Goal: Task Accomplishment & Management: Use online tool/utility

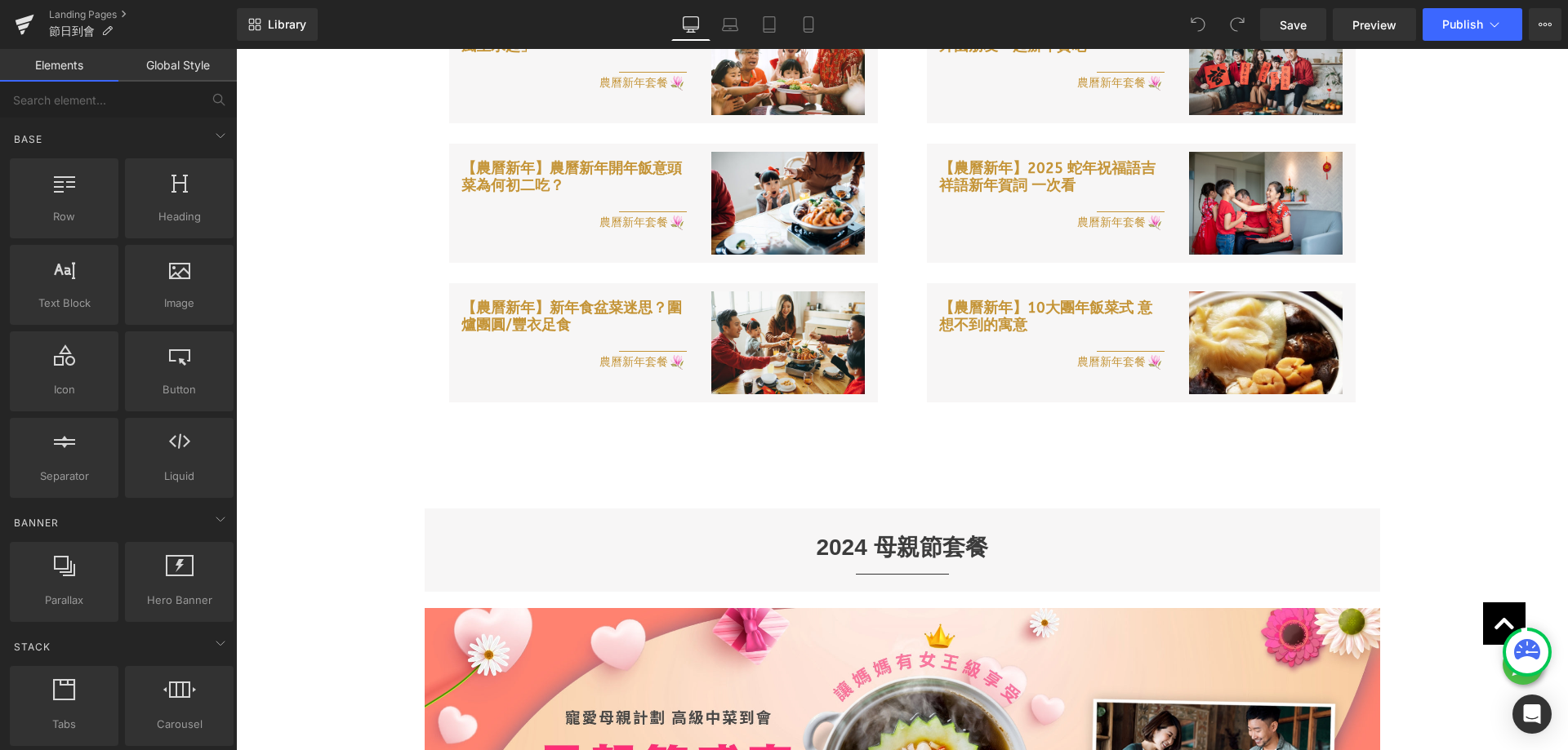
scroll to position [1143, 0]
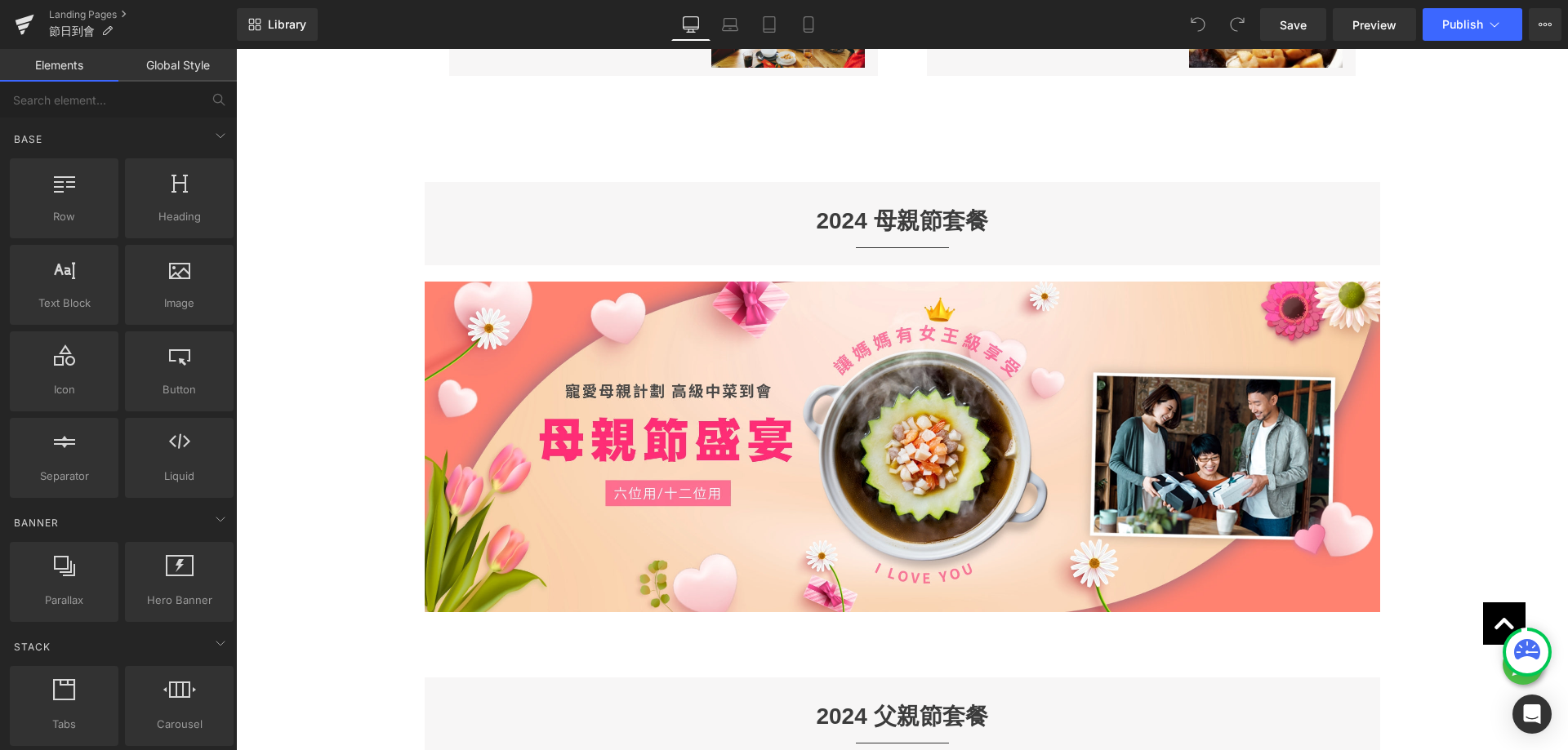
click at [862, 211] on div "2024 母親節套餐 Heading" at bounding box center [903, 220] width 931 height 29
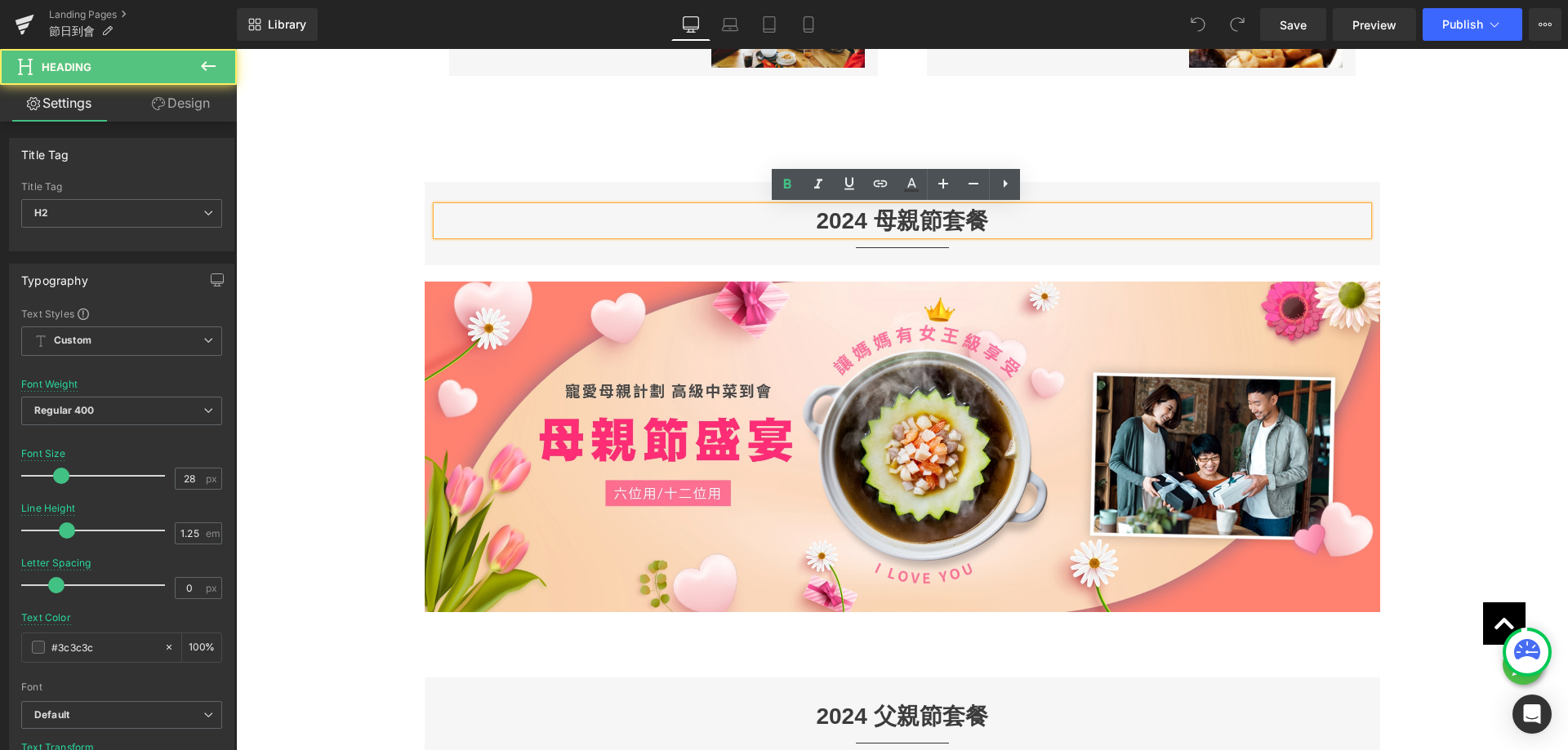
click at [859, 221] on h2 "2024 母親節套餐" at bounding box center [903, 220] width 931 height 29
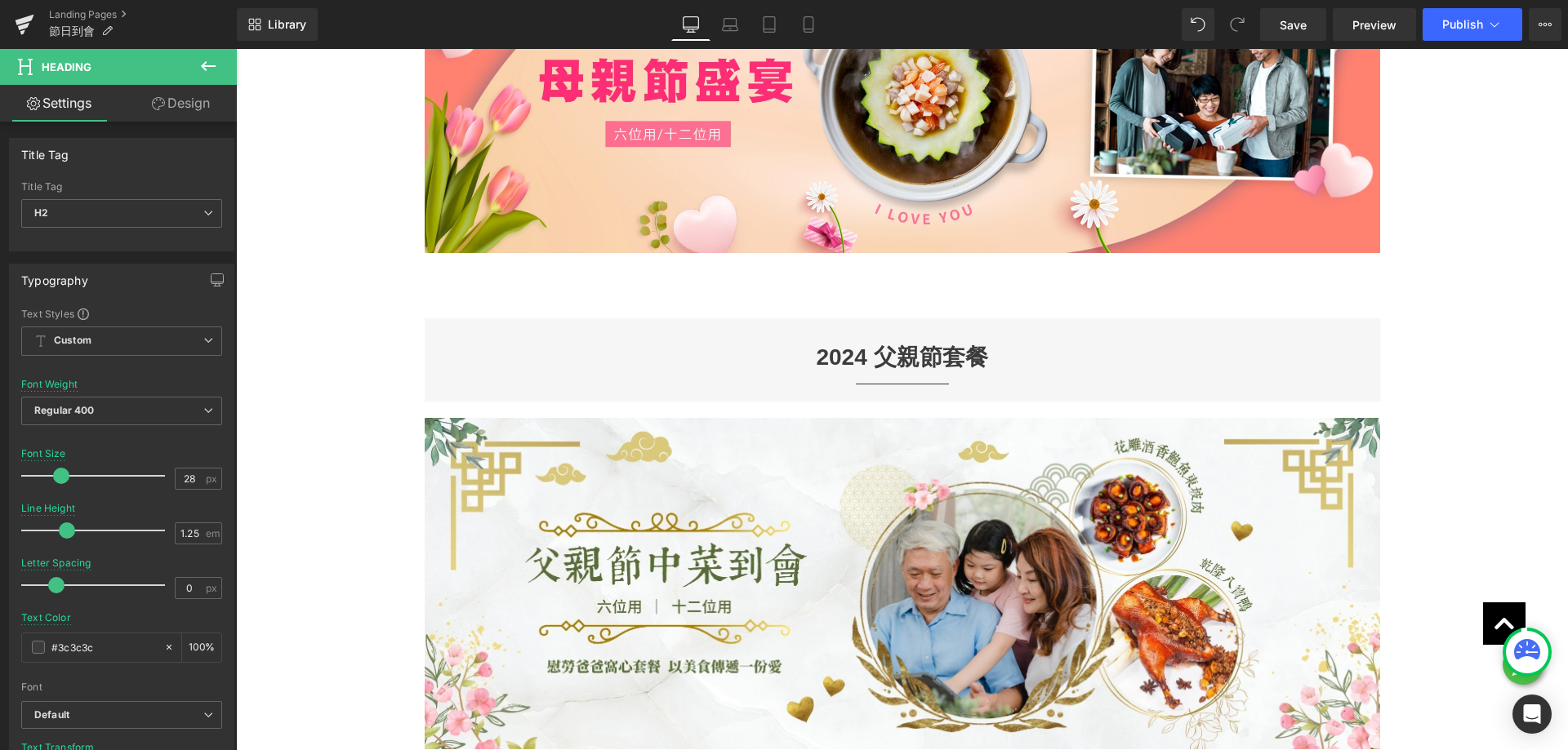
scroll to position [1551, 0]
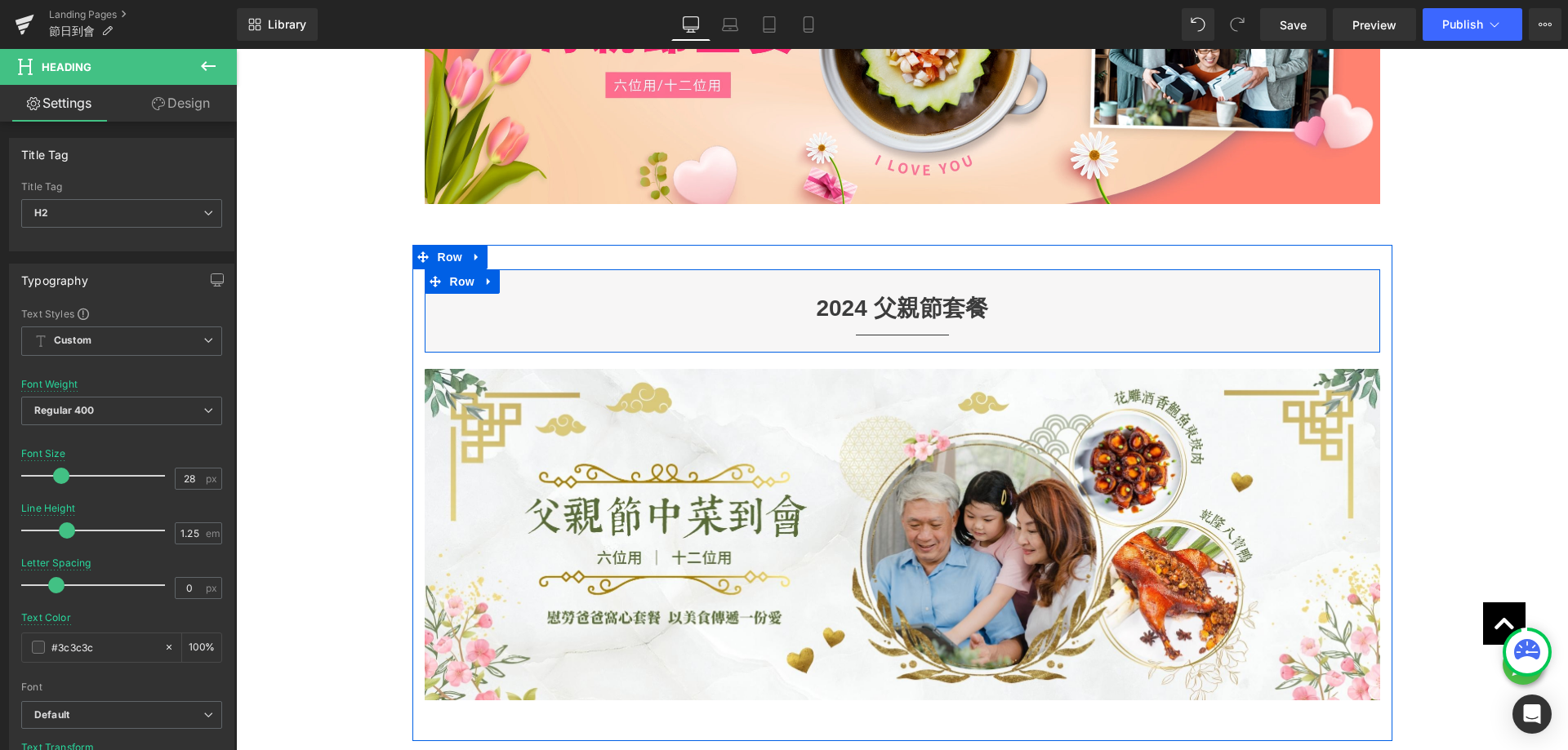
click at [859, 308] on icon at bounding box center [862, 307] width 9 height 9
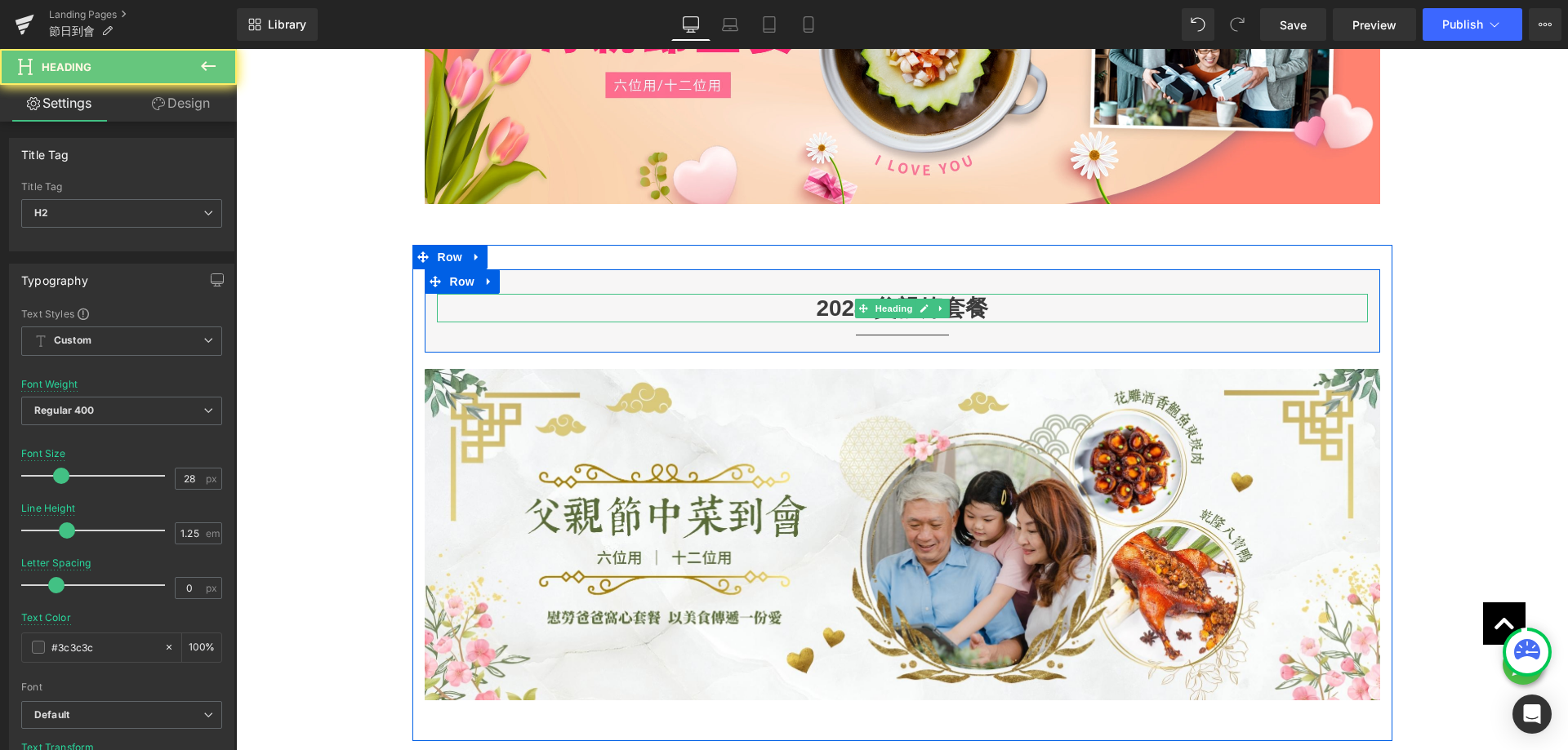
click at [836, 313] on h2 "2024 父親節套餐" at bounding box center [903, 307] width 931 height 29
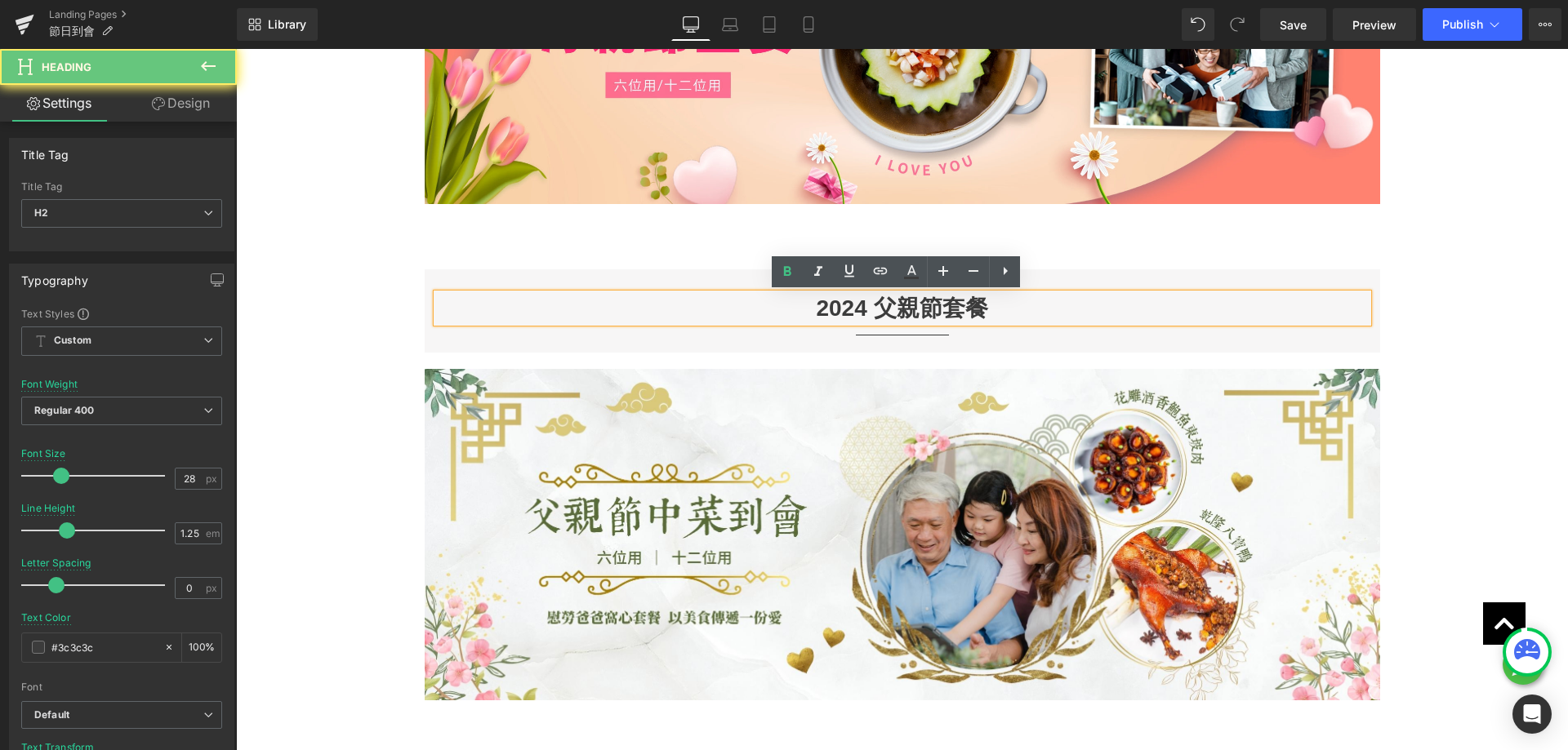
click at [859, 309] on icon at bounding box center [862, 307] width 9 height 9
click at [830, 308] on h2 "2024 父親節套餐" at bounding box center [903, 307] width 931 height 29
click at [859, 307] on h2 "2024 父親節套餐" at bounding box center [903, 307] width 931 height 29
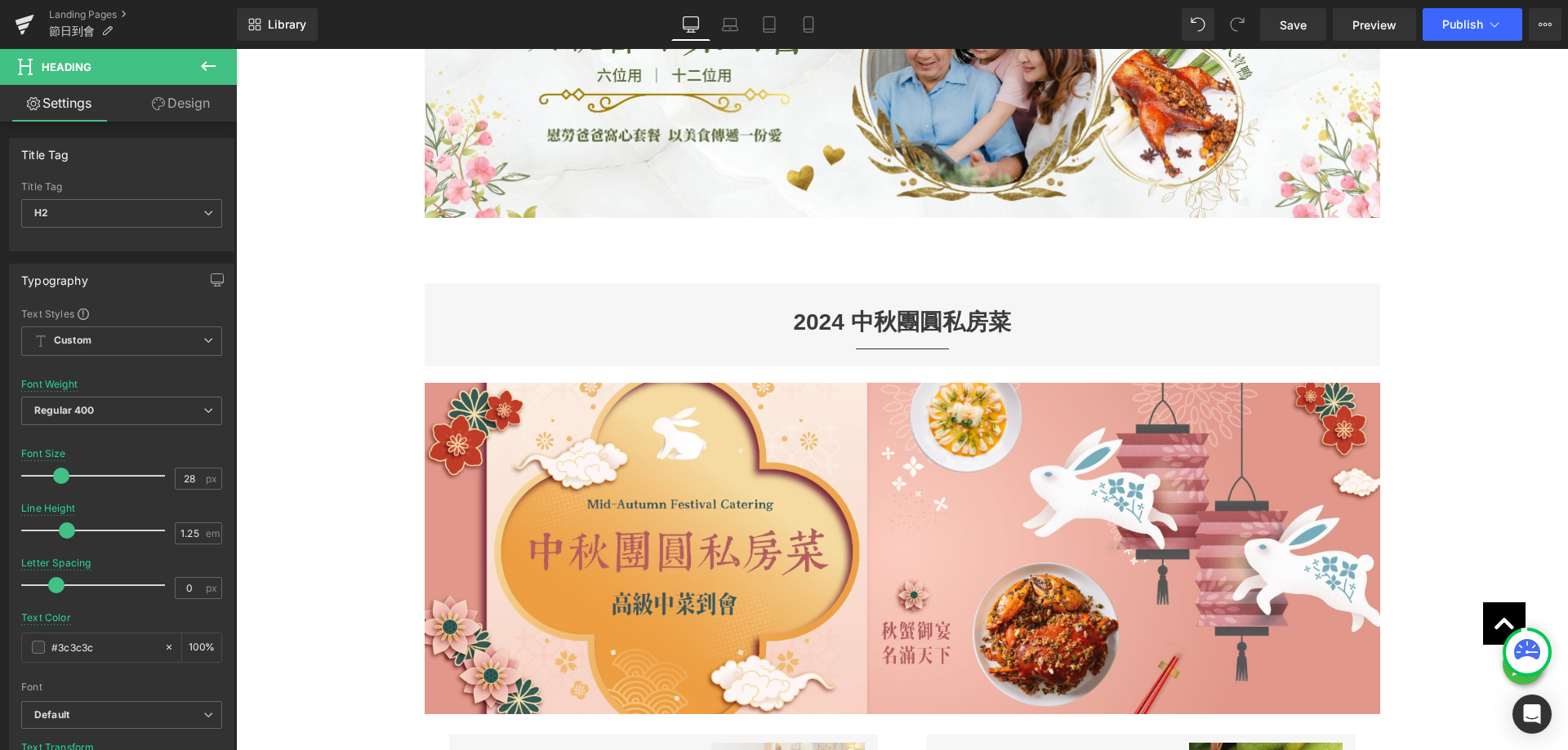
scroll to position [2041, 0]
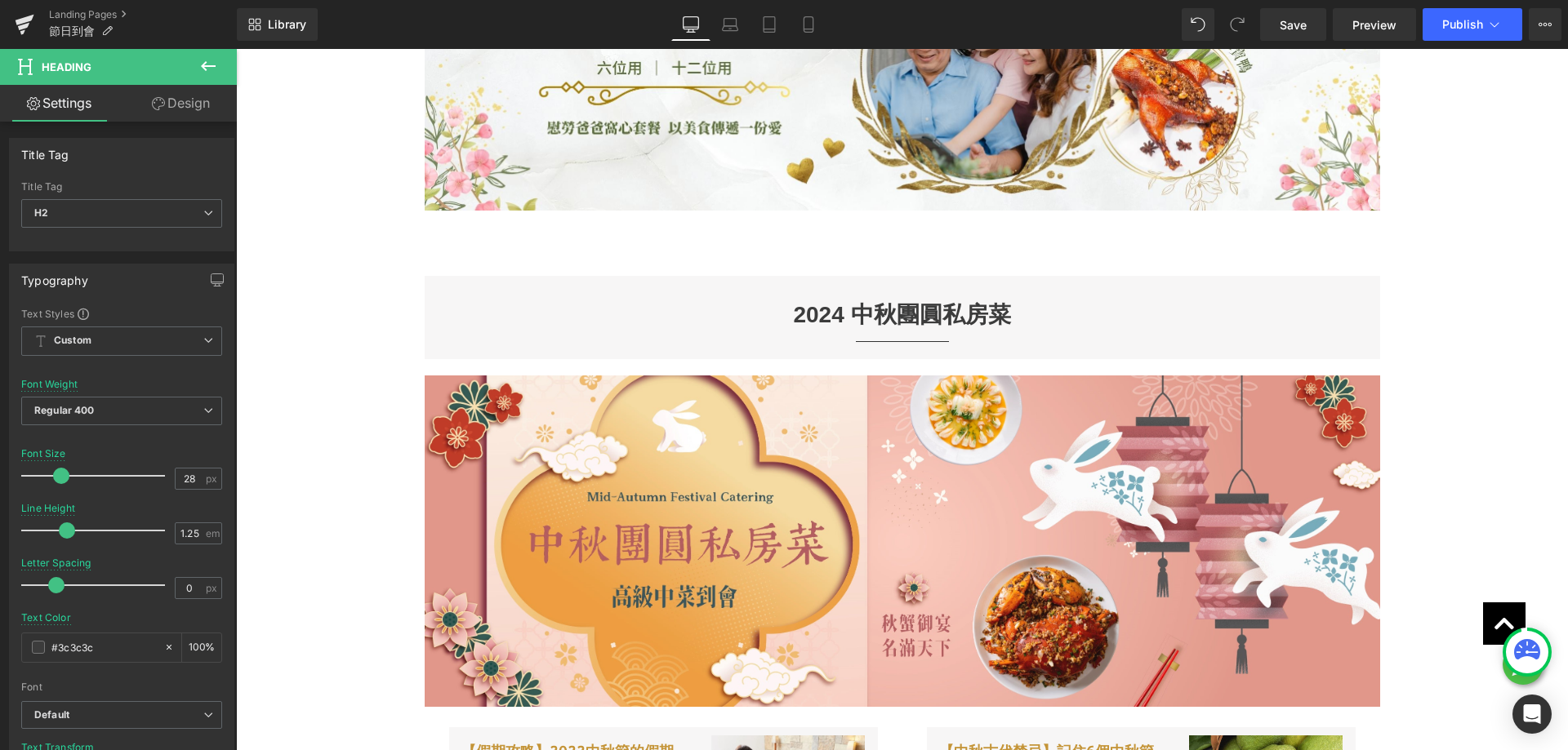
click at [850, 309] on div "2024 中秋團圓私房菜 Heading" at bounding box center [903, 314] width 931 height 29
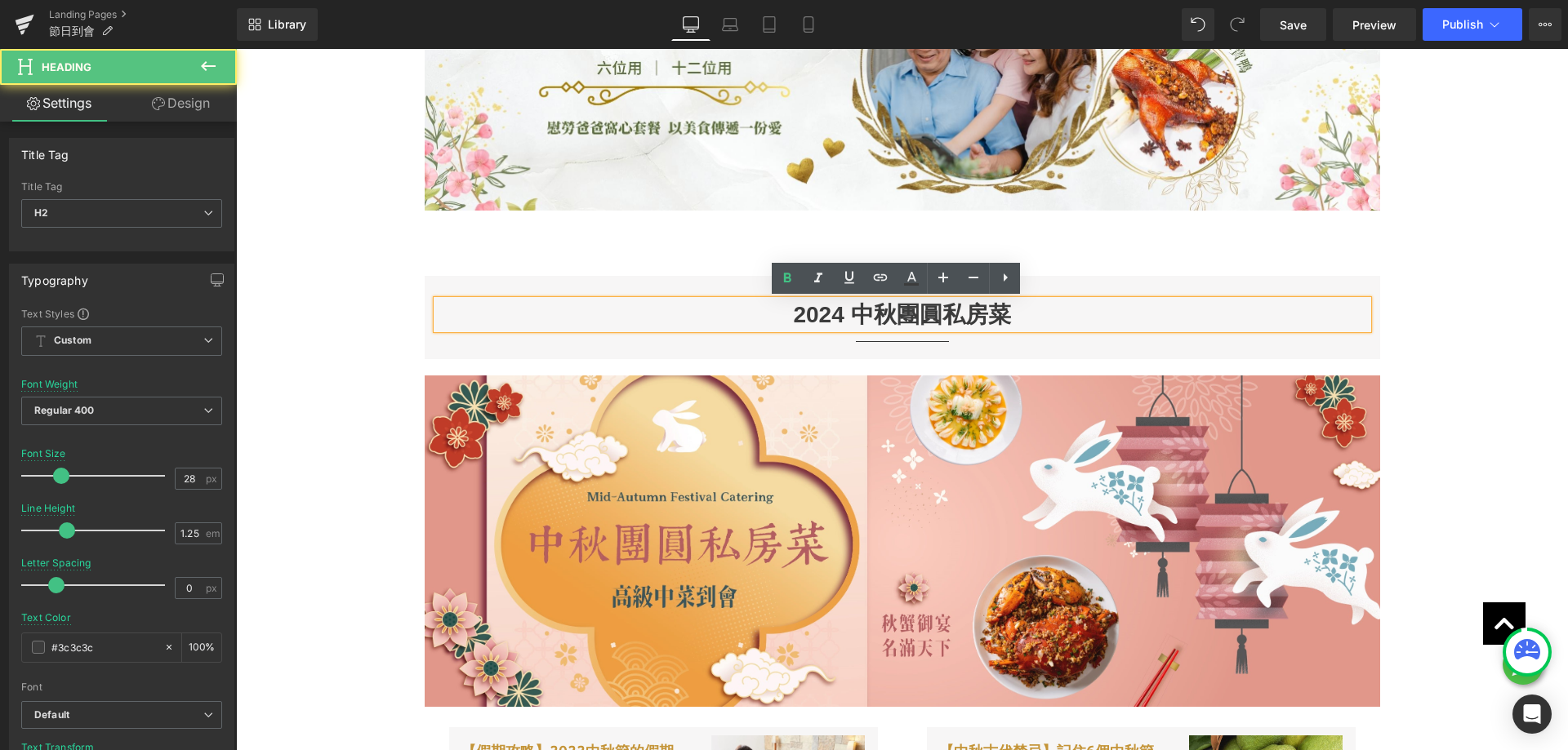
click at [835, 314] on h2 "2024 中秋團圓私房菜" at bounding box center [903, 314] width 931 height 29
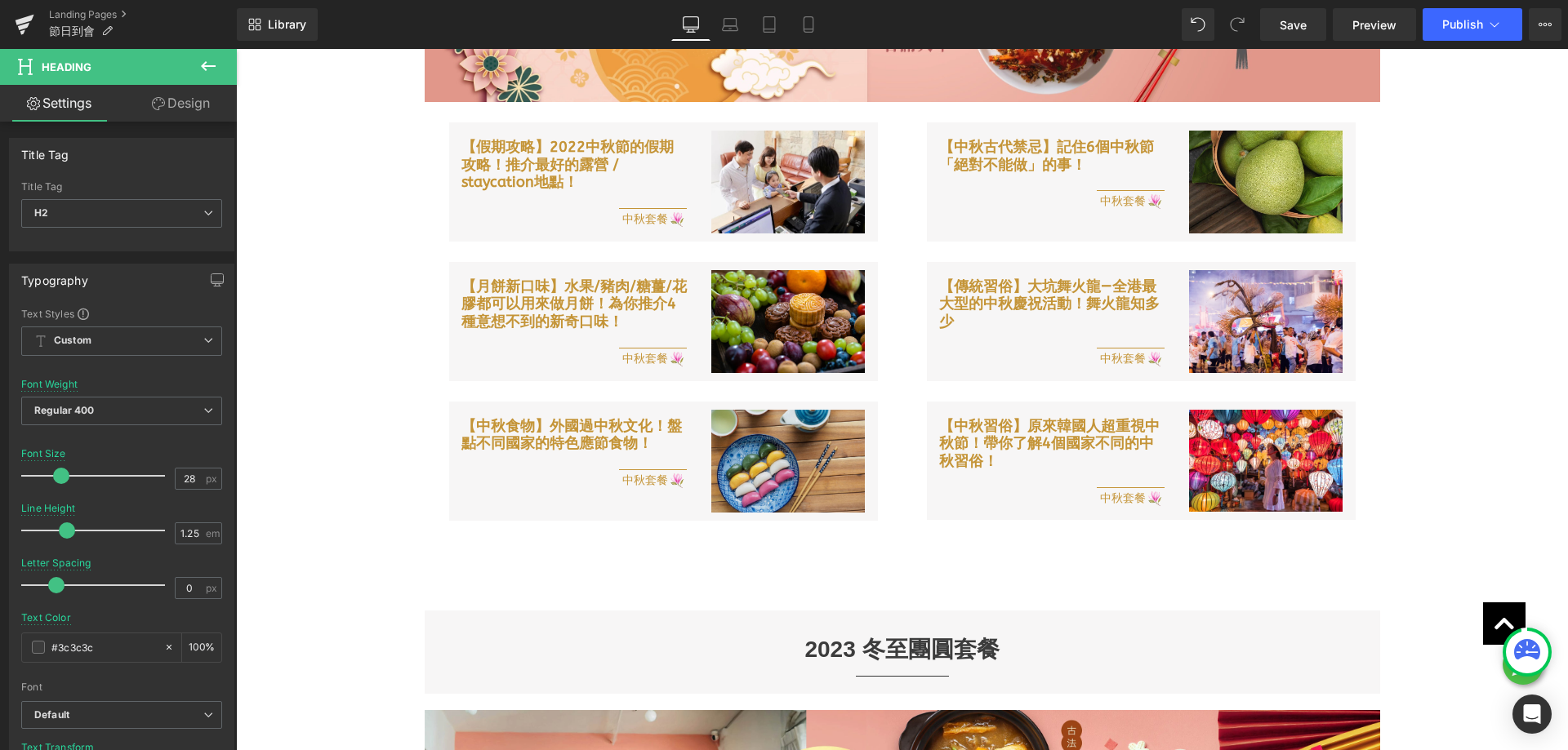
scroll to position [3021, 0]
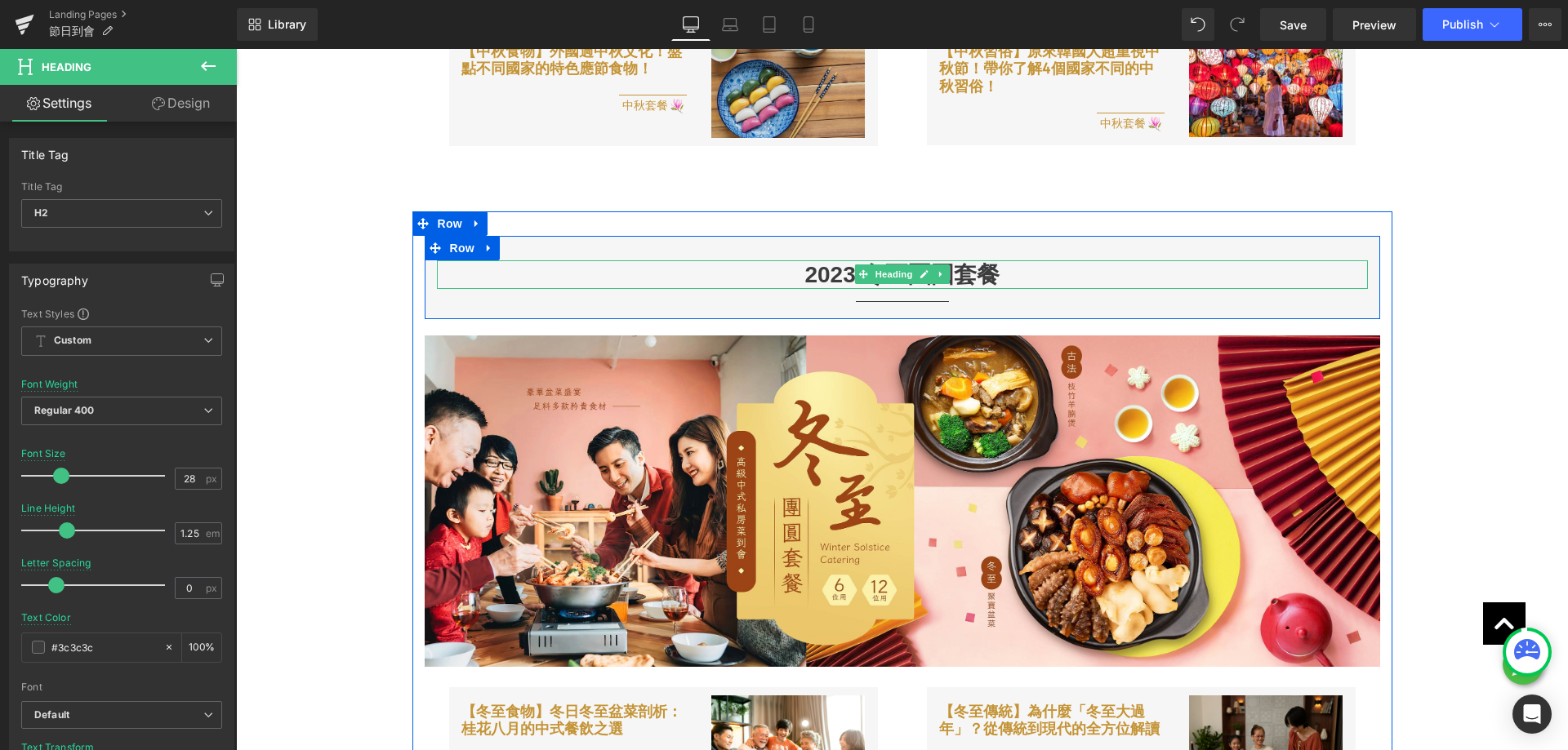
click at [840, 275] on h2 "2023 冬至團圓套餐" at bounding box center [903, 275] width 931 height 29
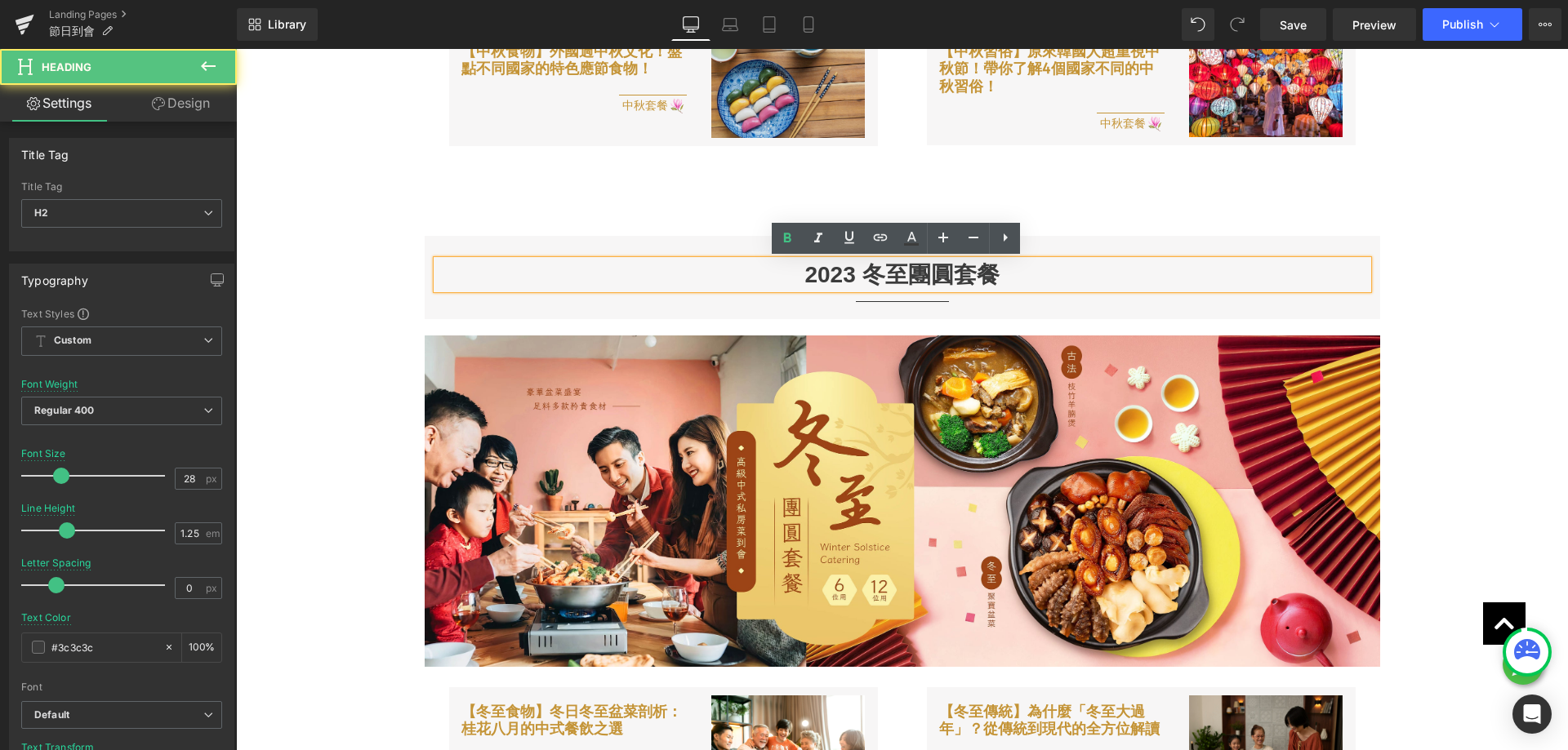
click at [835, 278] on h2 "2023 冬至團圓套餐" at bounding box center [903, 275] width 931 height 29
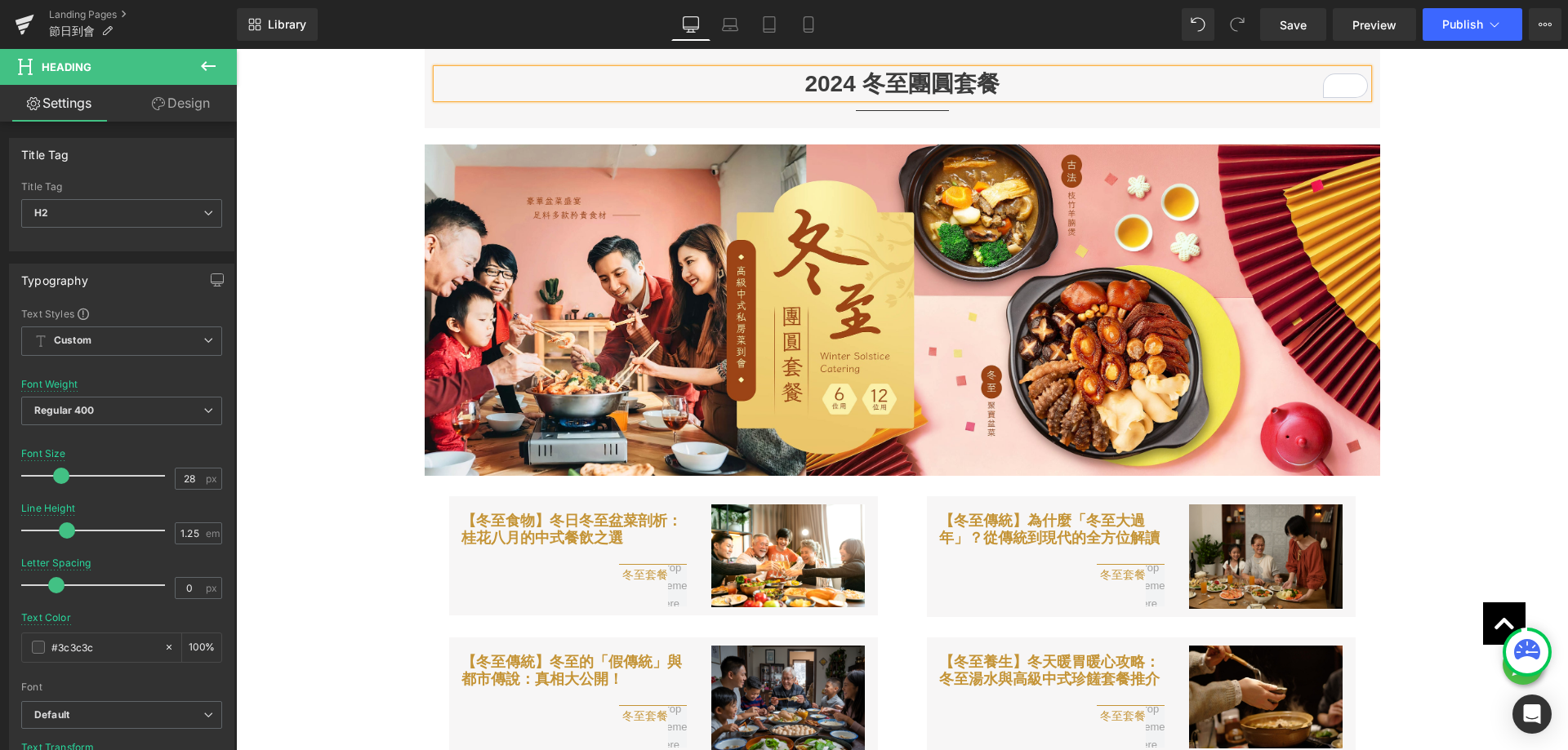
scroll to position [3184, 0]
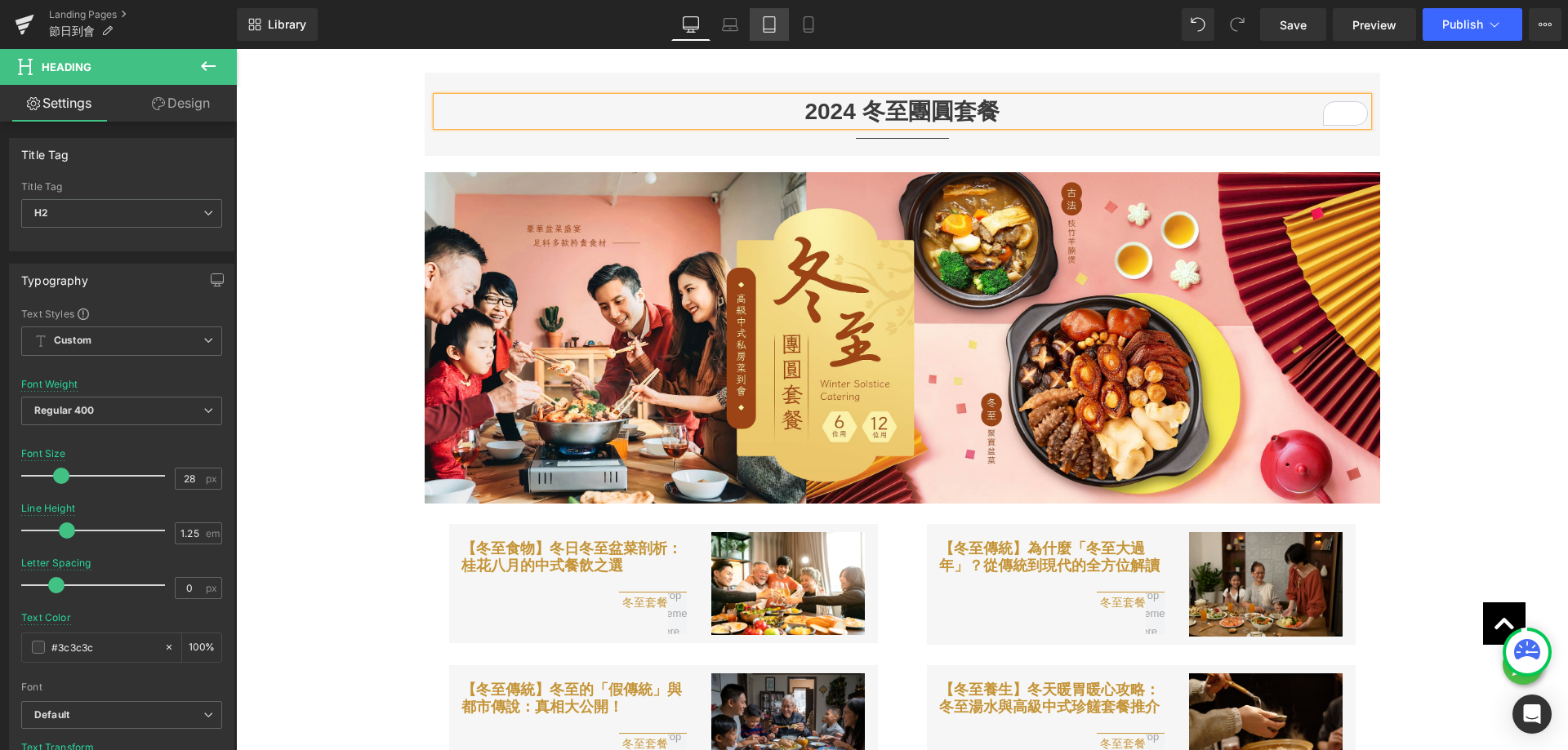
click at [731, 22] on icon at bounding box center [730, 25] width 17 height 17
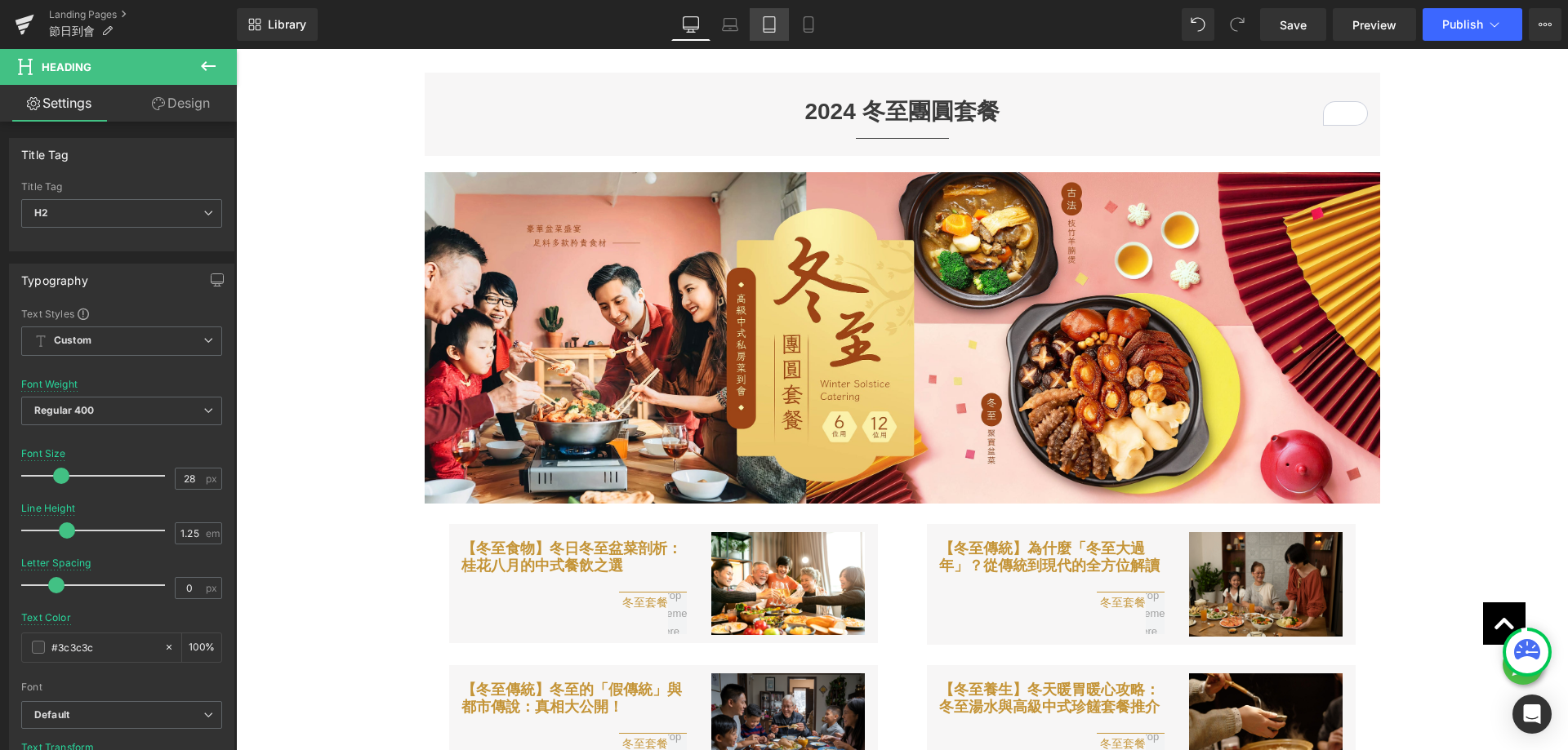
type input "24"
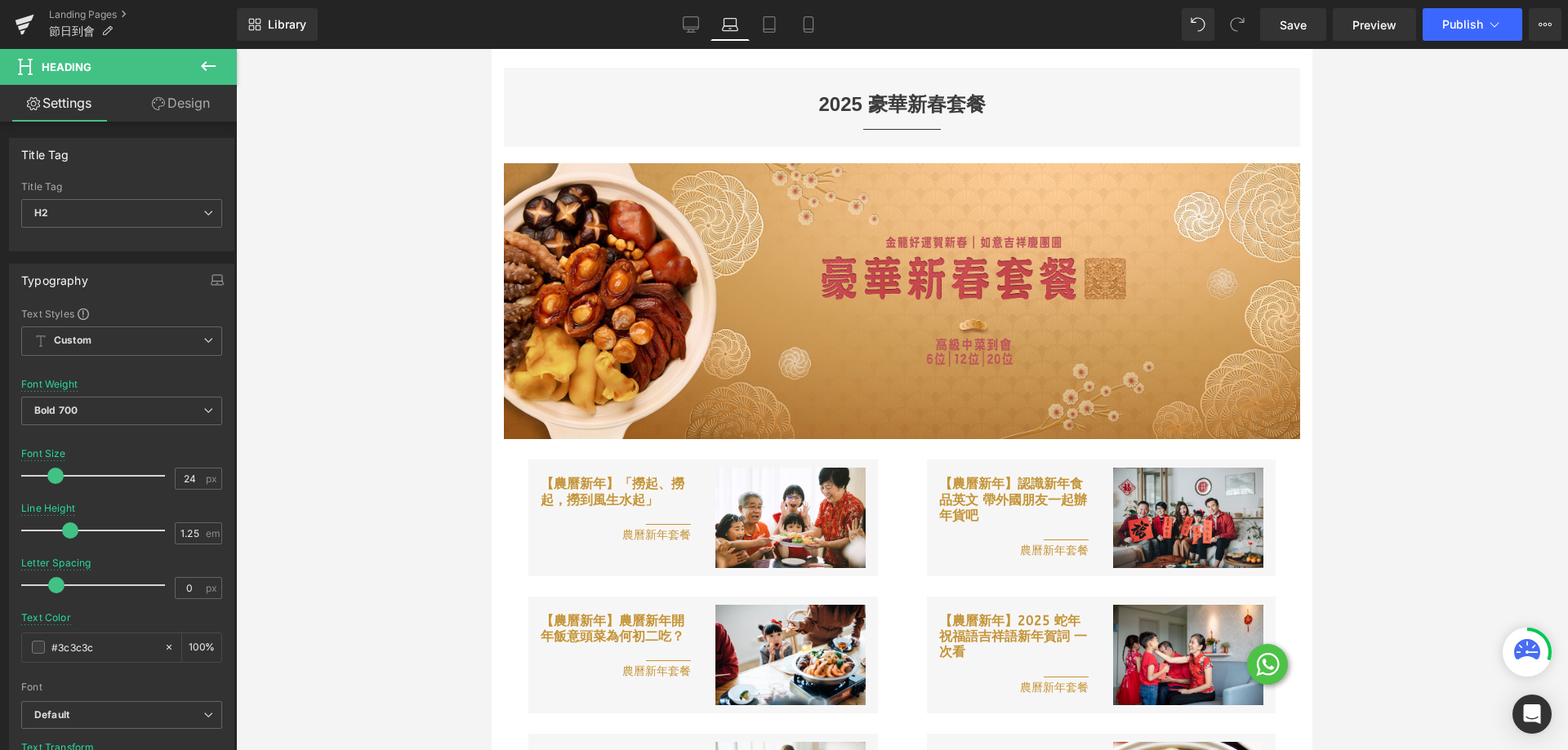
scroll to position [0, 0]
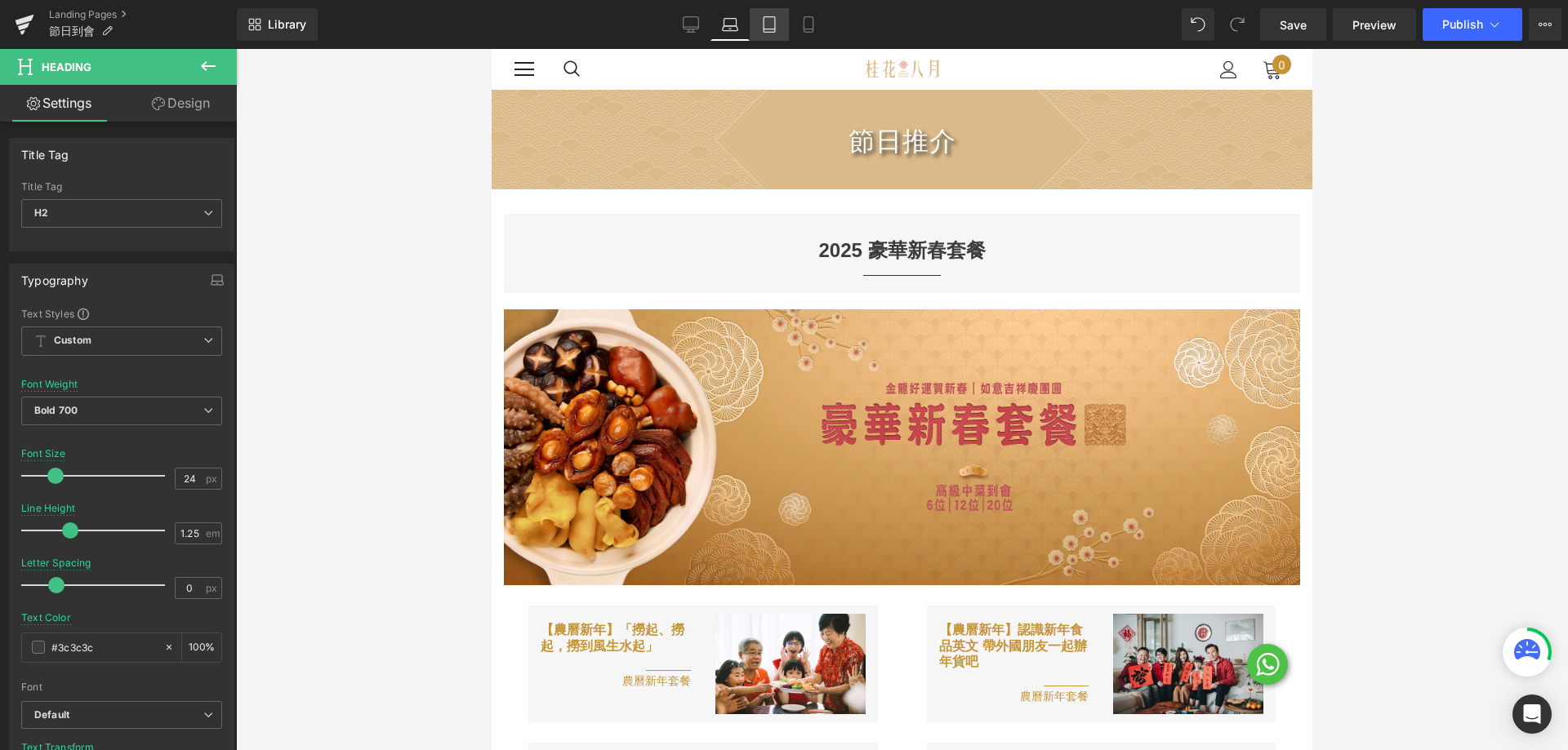
click at [767, 28] on icon at bounding box center [769, 25] width 17 height 17
type input "100"
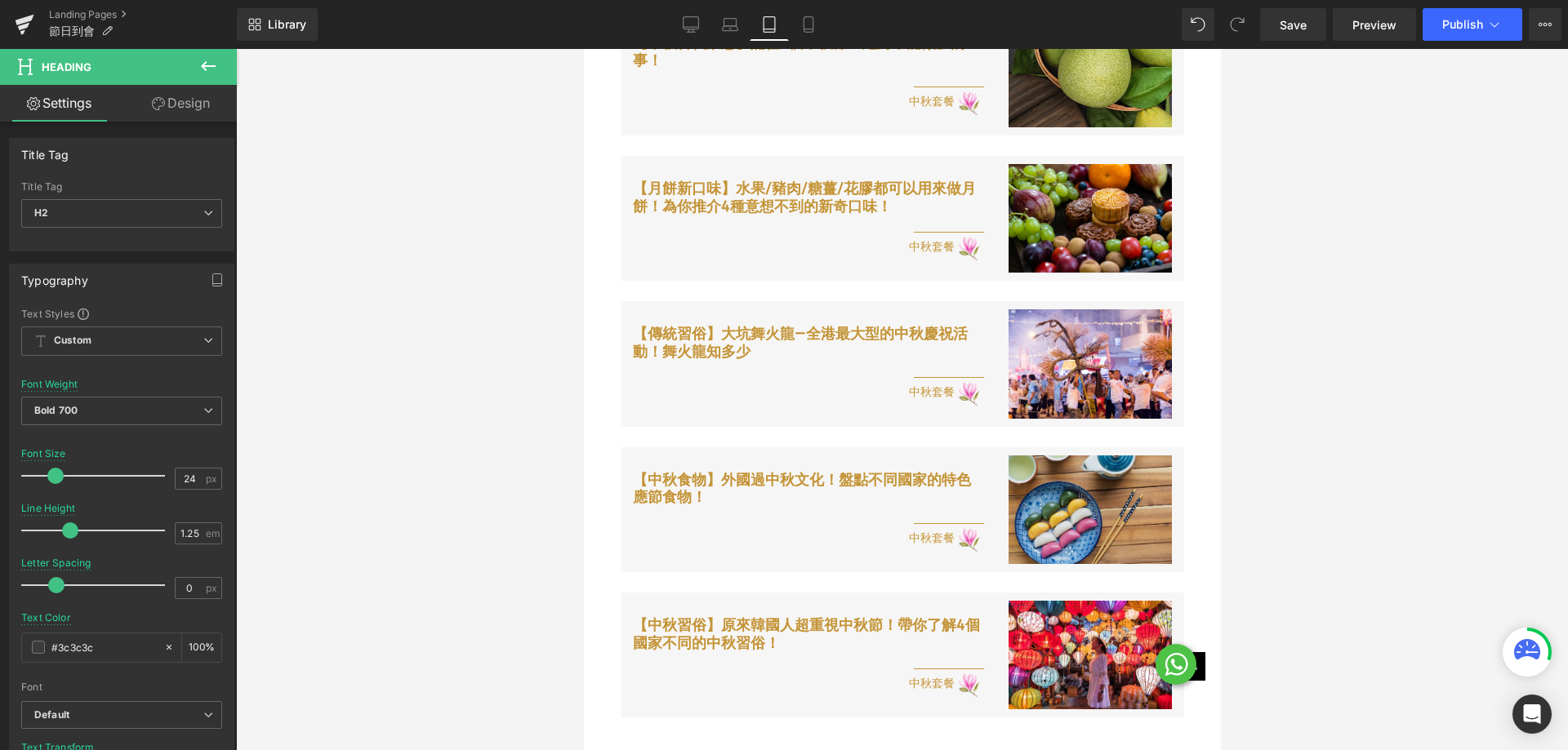
scroll to position [3102, 0]
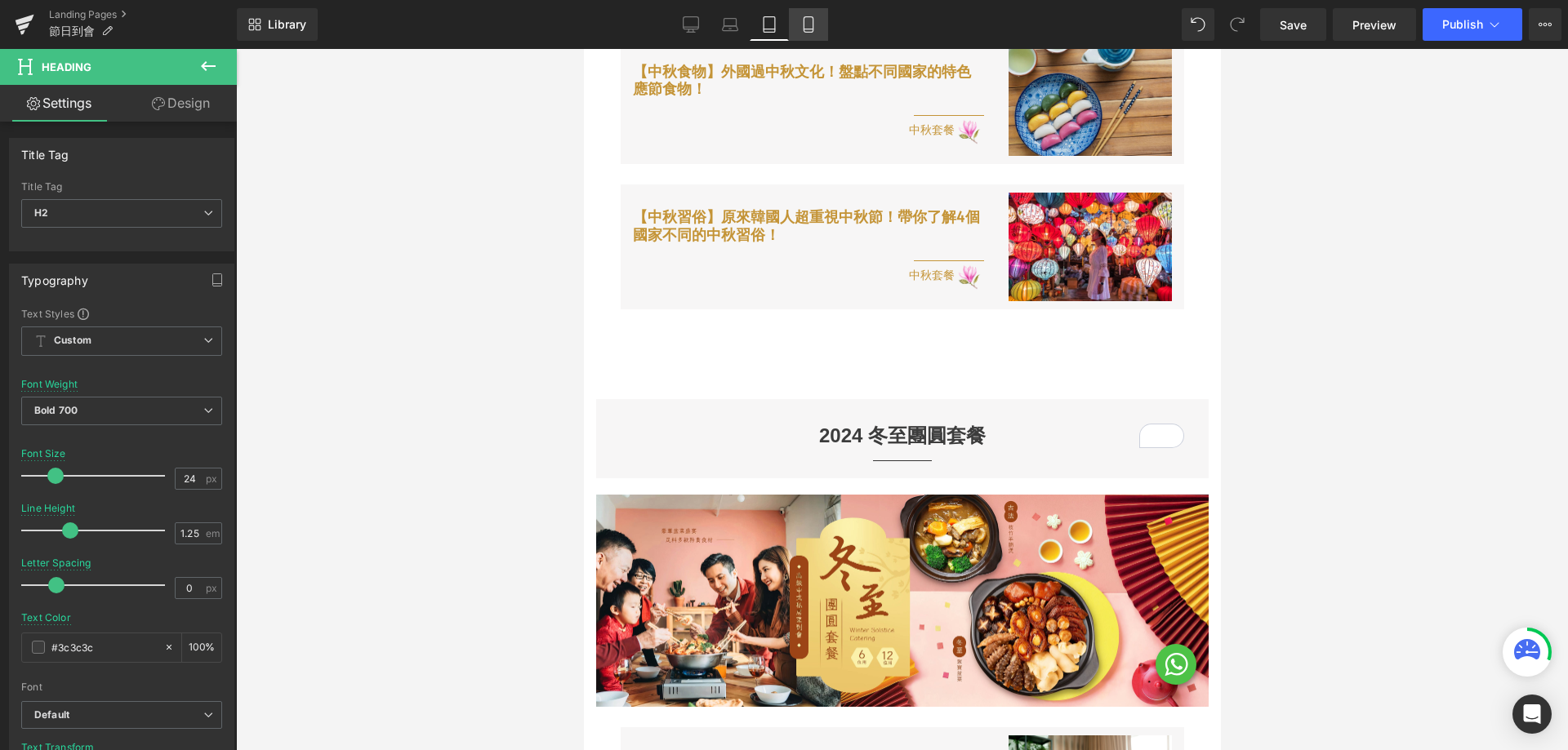
click at [816, 22] on icon at bounding box center [809, 25] width 17 height 17
type input "20"
type input "100"
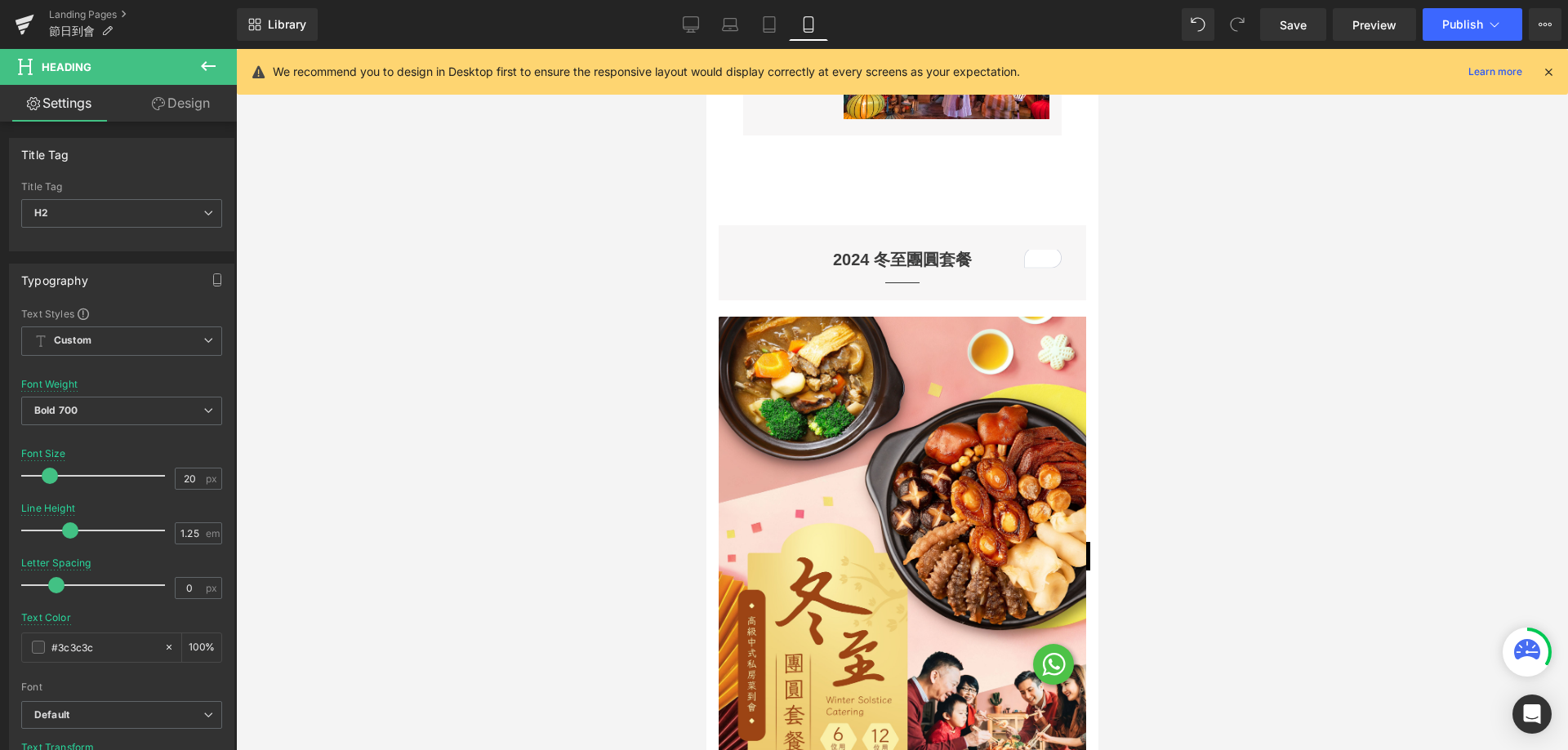
scroll to position [5899, 0]
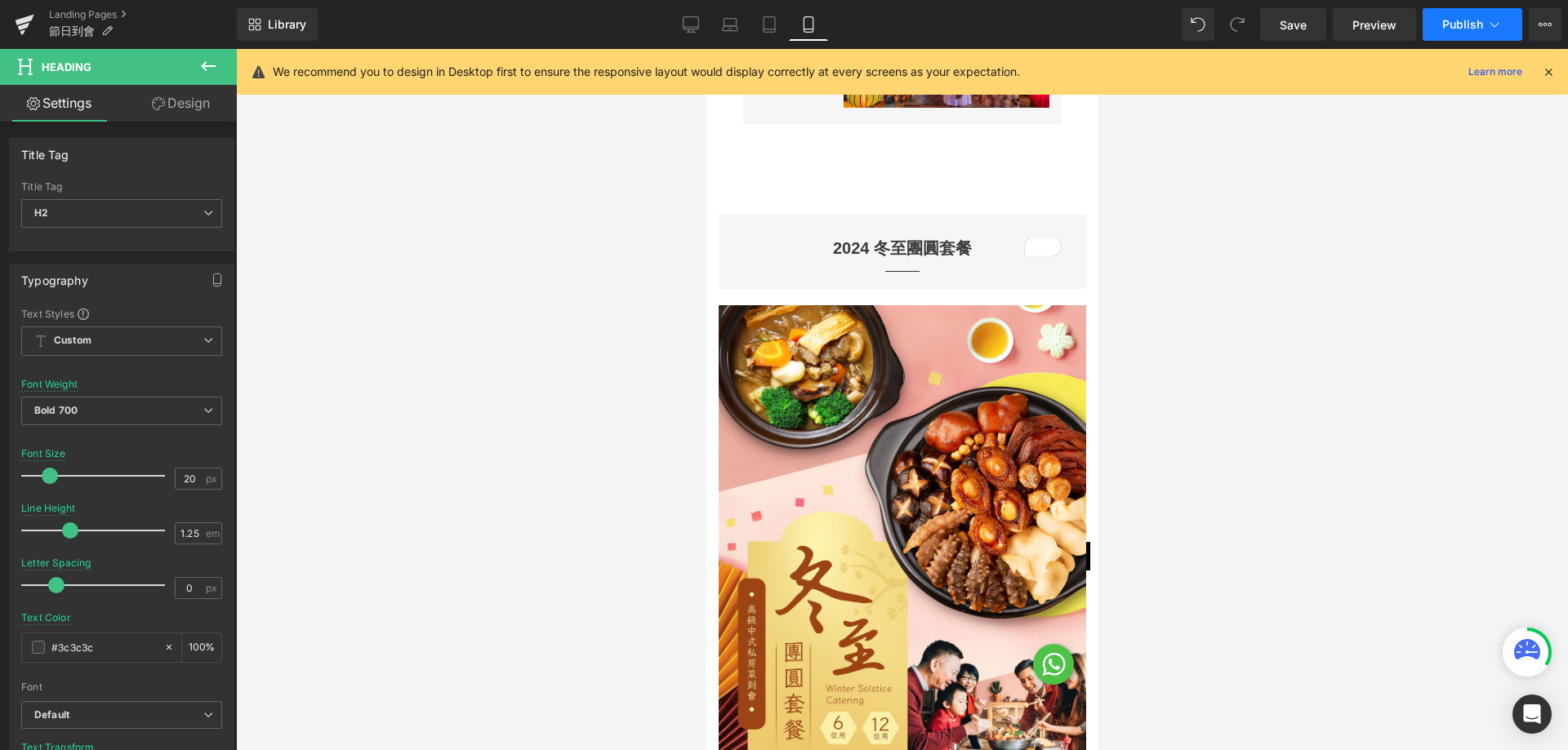
click at [1463, 16] on button "Publish" at bounding box center [1472, 24] width 100 height 33
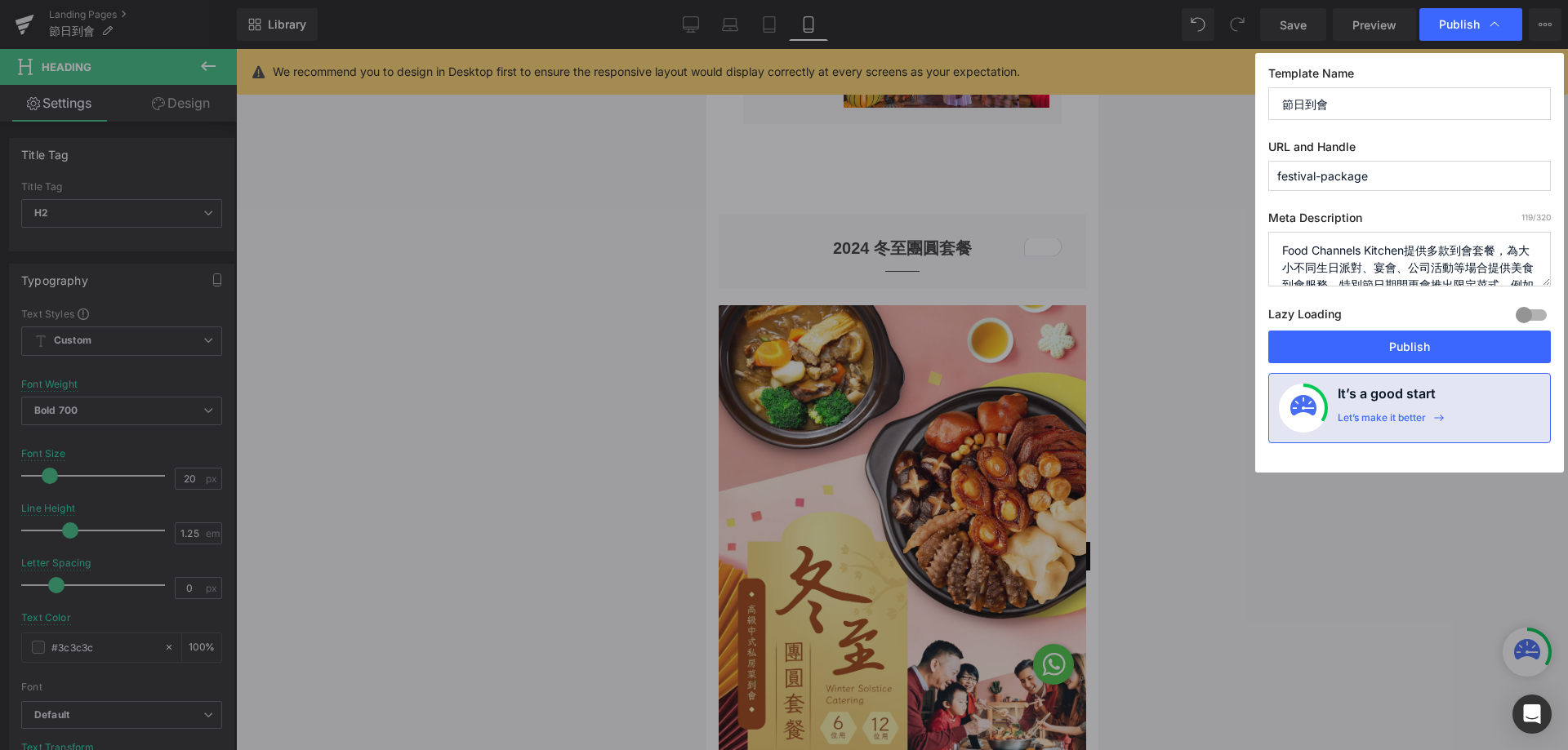
click at [1390, 346] on button "Publish" at bounding box center [1410, 347] width 283 height 33
